Goal: Find specific page/section: Find specific page/section

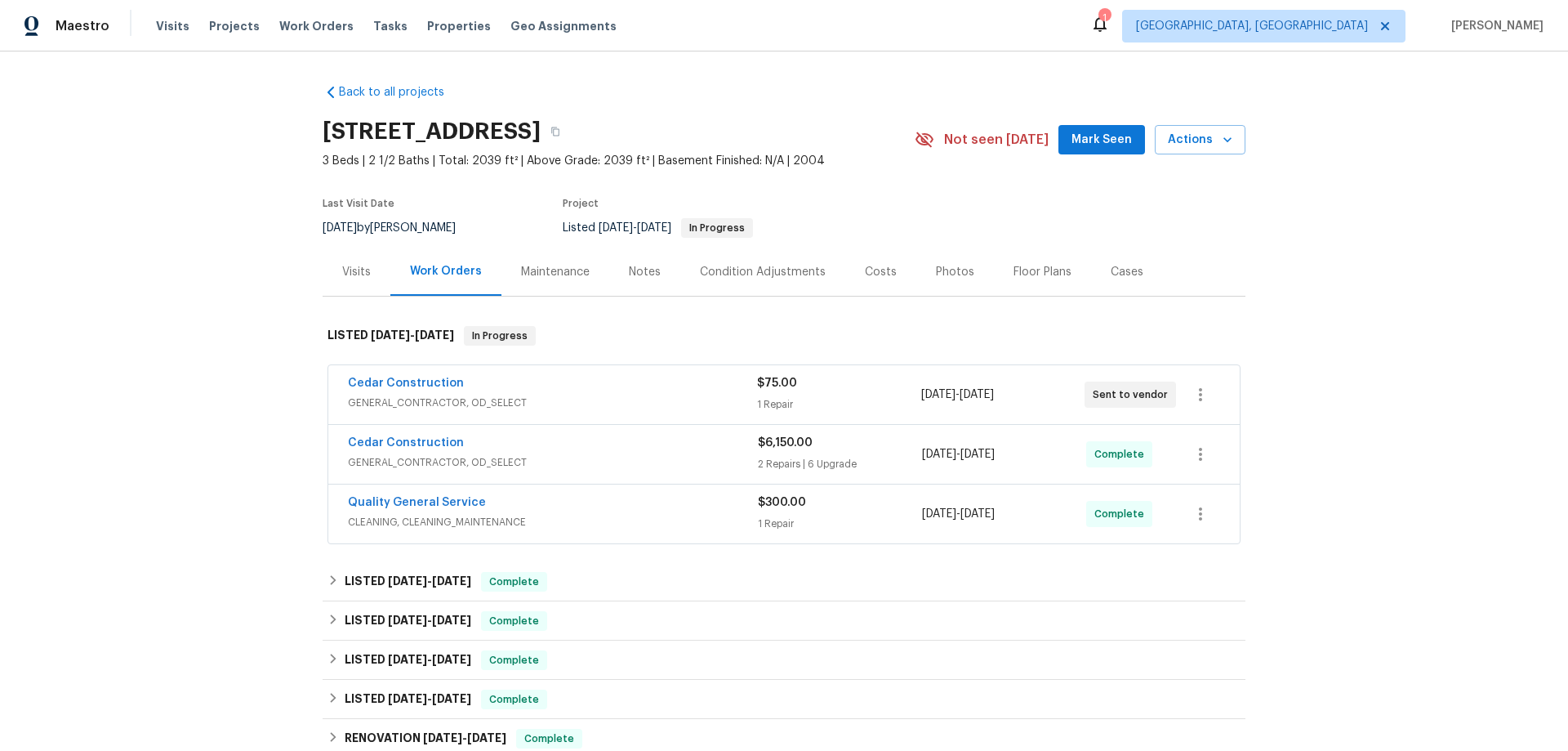
click at [440, 278] on div "Work Orders" at bounding box center [446, 271] width 72 height 16
click at [342, 273] on div "Visits" at bounding box center [356, 272] width 29 height 16
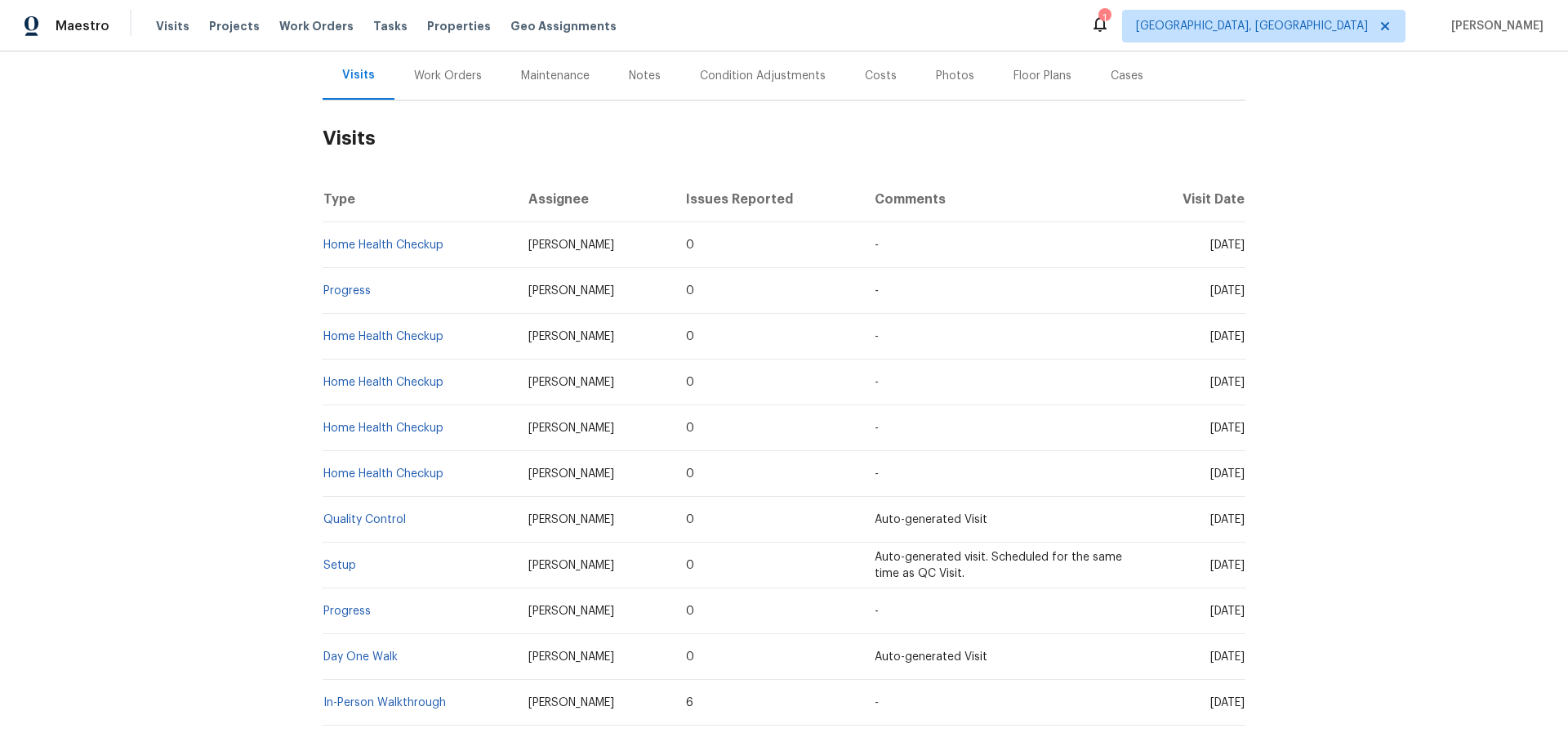
scroll to position [294, 0]
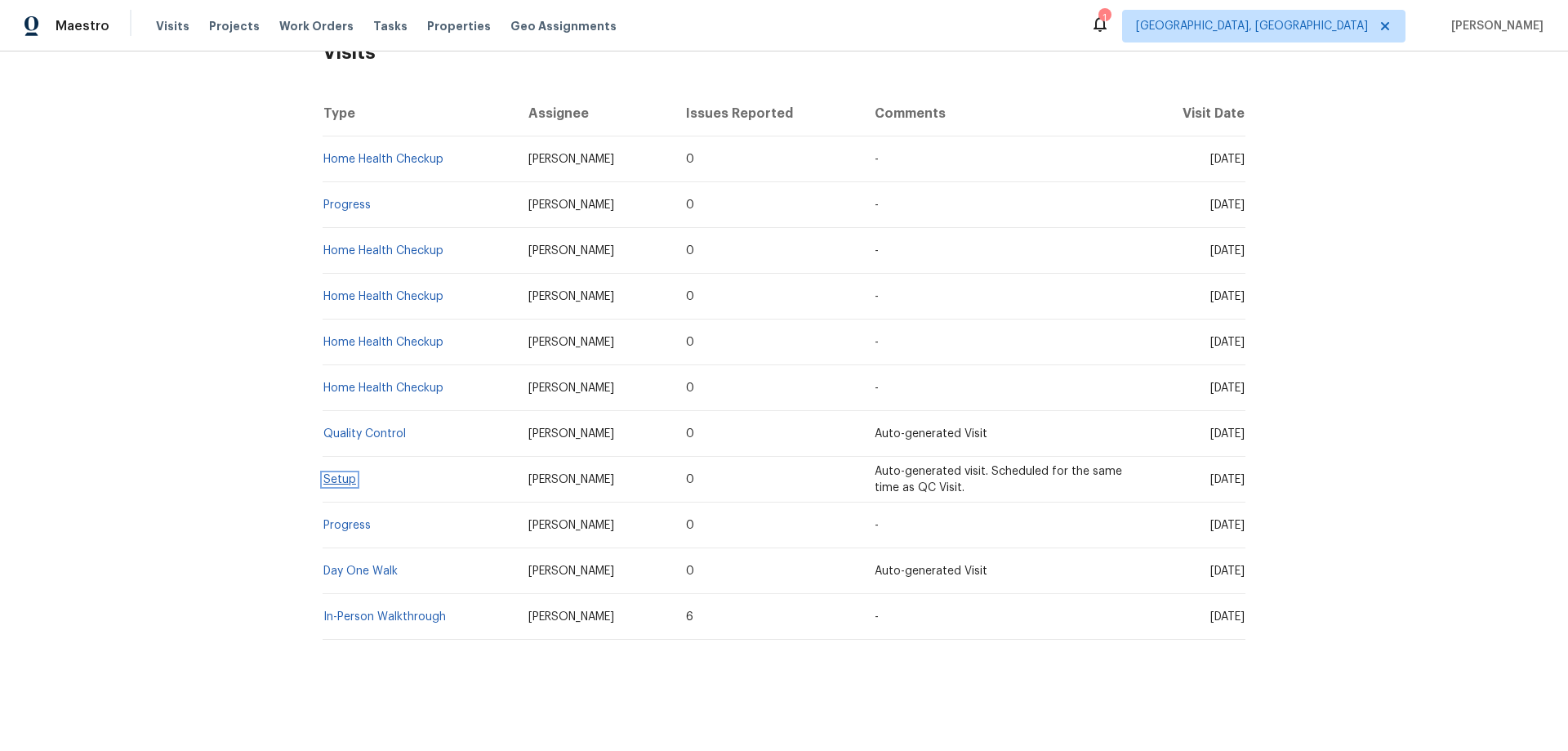
click at [331, 474] on link "Setup" at bounding box center [339, 479] width 32 height 12
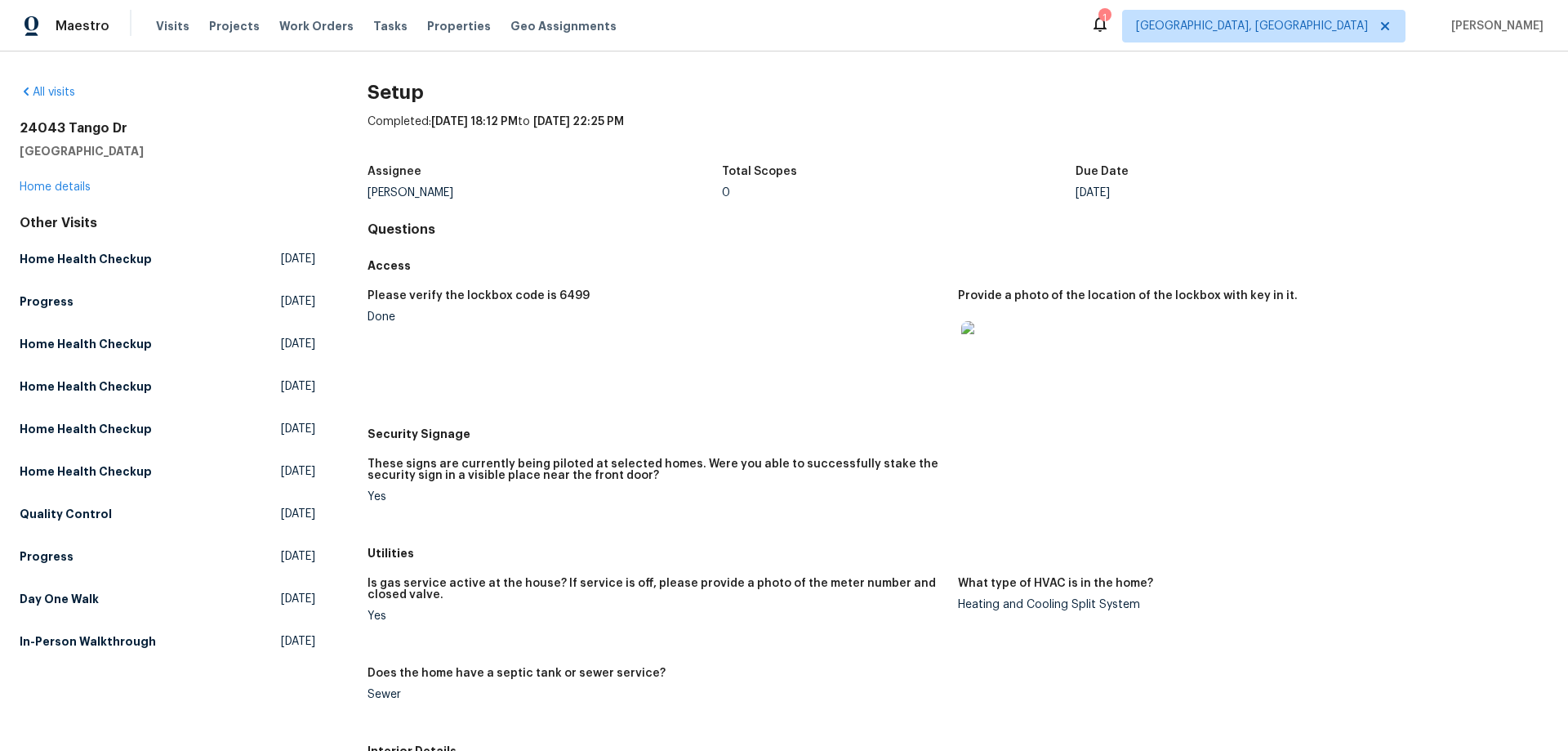
click at [967, 359] on img at bounding box center [987, 348] width 52 height 52
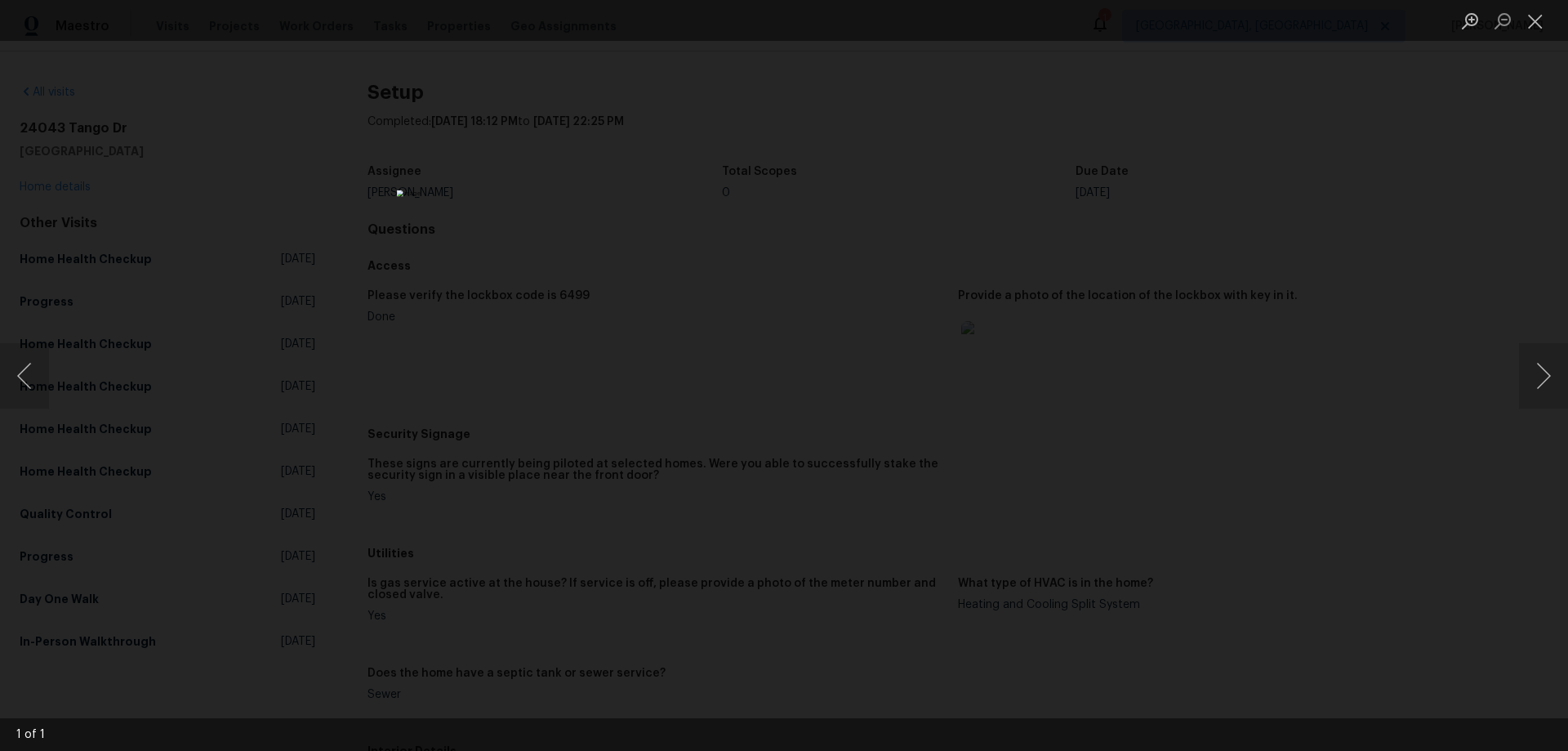
click at [1250, 288] on div "Lightbox" at bounding box center [784, 376] width 1568 height 751
